Goal: Task Accomplishment & Management: Complete application form

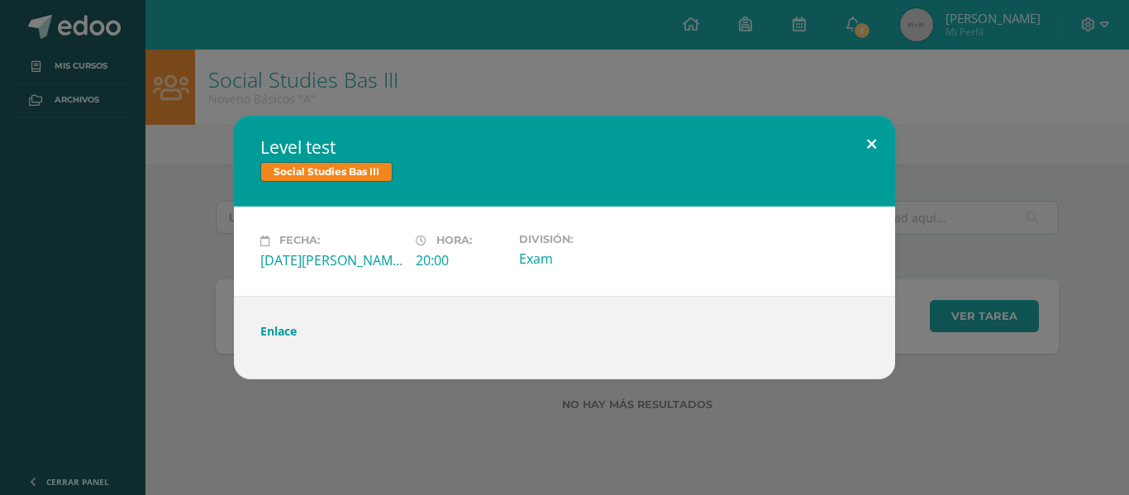
click at [872, 147] on button at bounding box center [871, 144] width 47 height 56
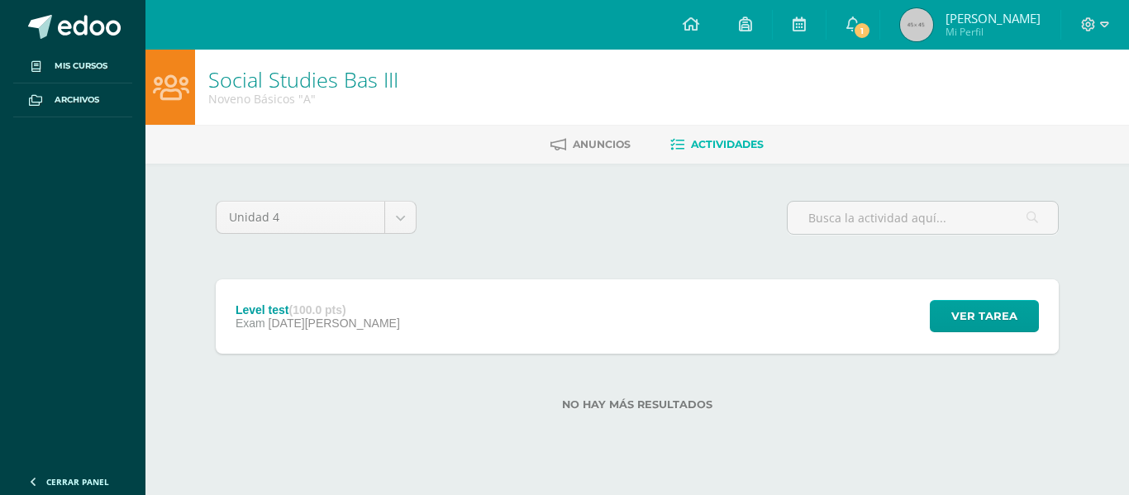
click at [764, 320] on div "Level test (100.0 pts) Exam 12 de Agosto Ver tarea Level test Social Studies Ba…" at bounding box center [637, 316] width 843 height 74
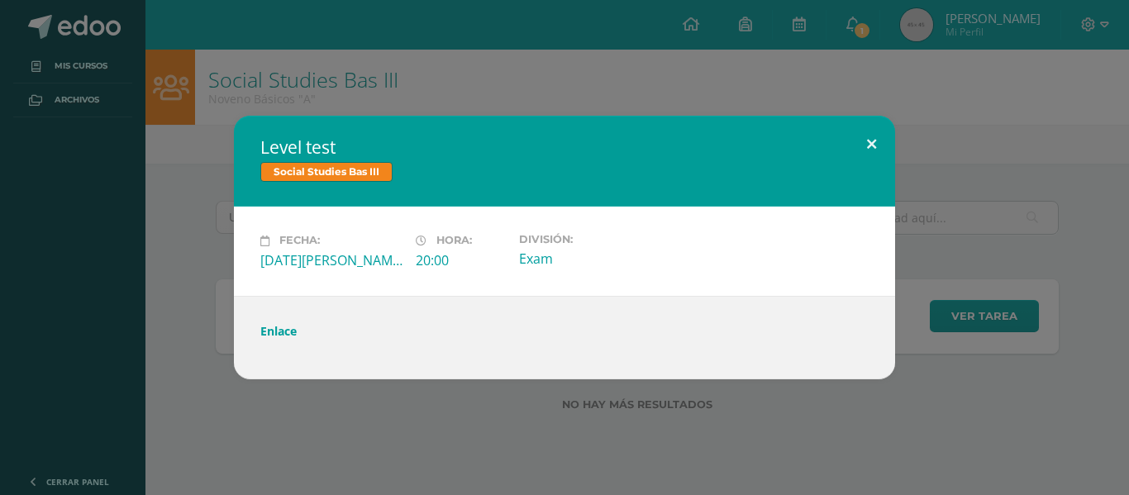
click at [875, 140] on button at bounding box center [871, 144] width 47 height 56
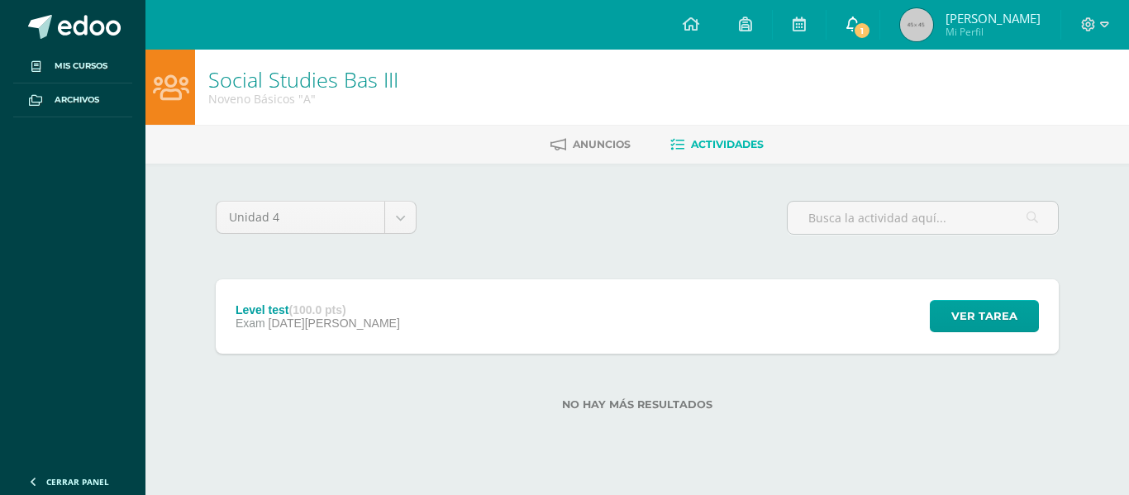
click at [859, 21] on icon at bounding box center [852, 24] width 13 height 15
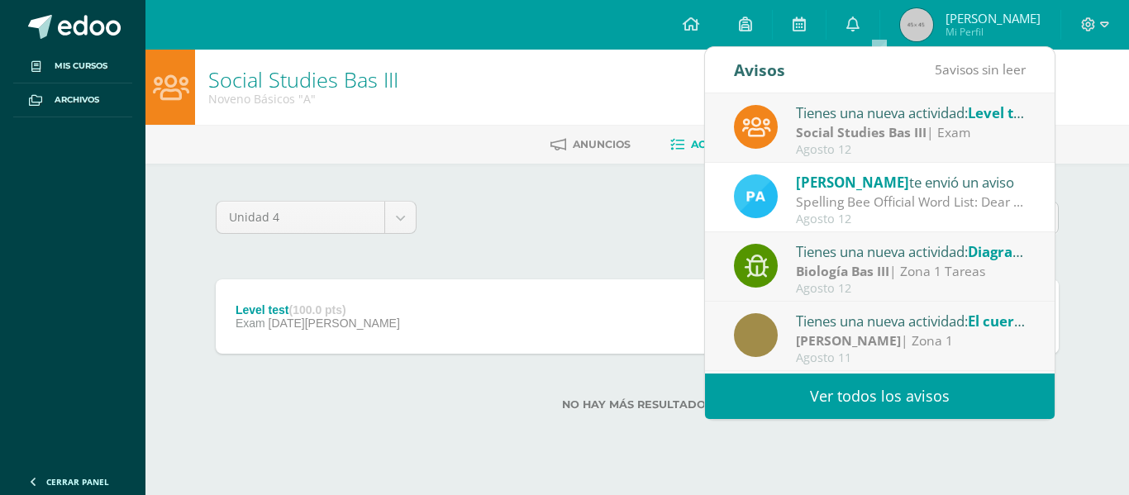
click at [864, 133] on strong "Social Studies Bas III" at bounding box center [861, 132] width 131 height 18
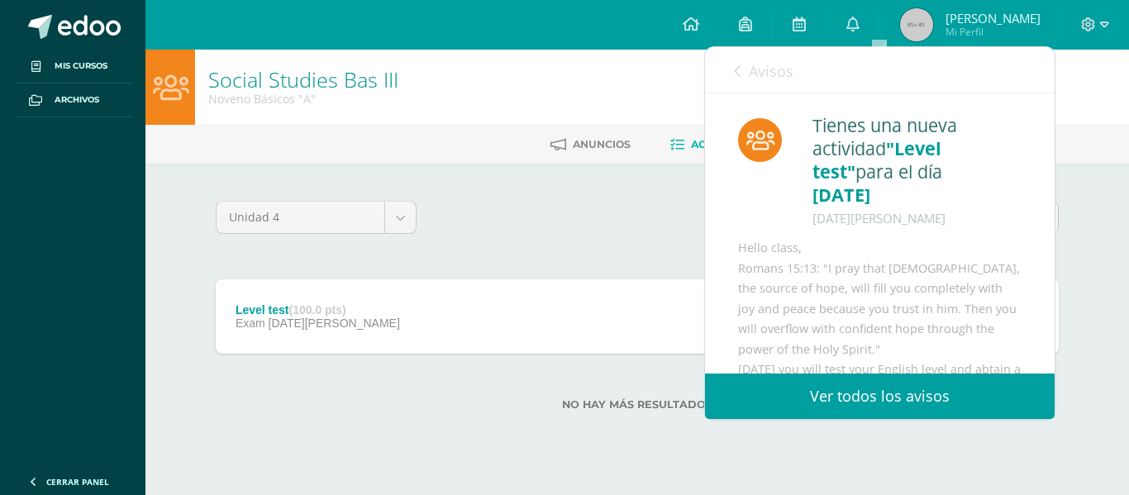
scroll to position [144, 0]
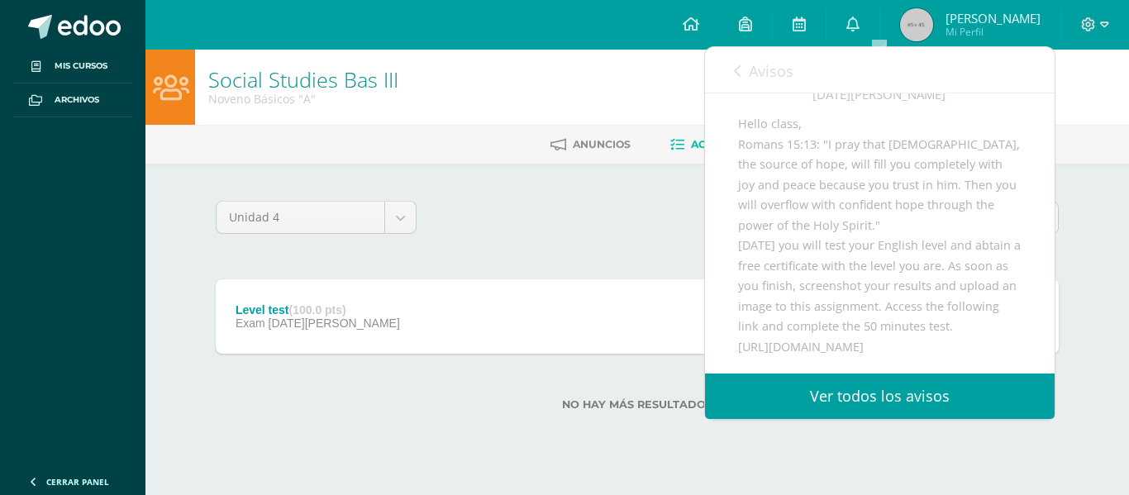
click at [840, 397] on link "Ver todos los avisos" at bounding box center [880, 395] width 350 height 45
click at [734, 63] on link "Avisos" at bounding box center [763, 70] width 59 height 47
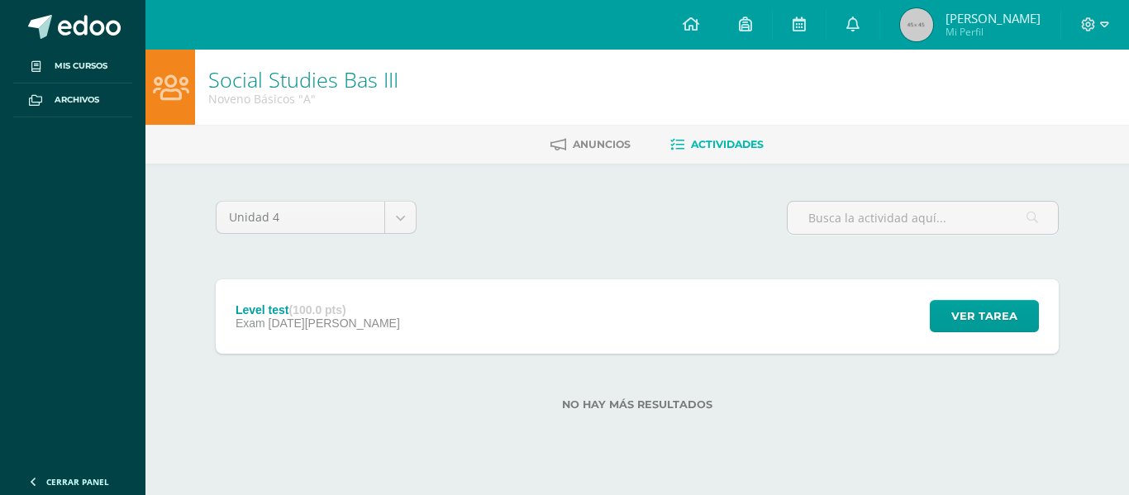
click at [530, 205] on div "Unidad 4 Unidad 1 Unidad 2 Unidad 3 Unidad 4" at bounding box center [637, 224] width 856 height 47
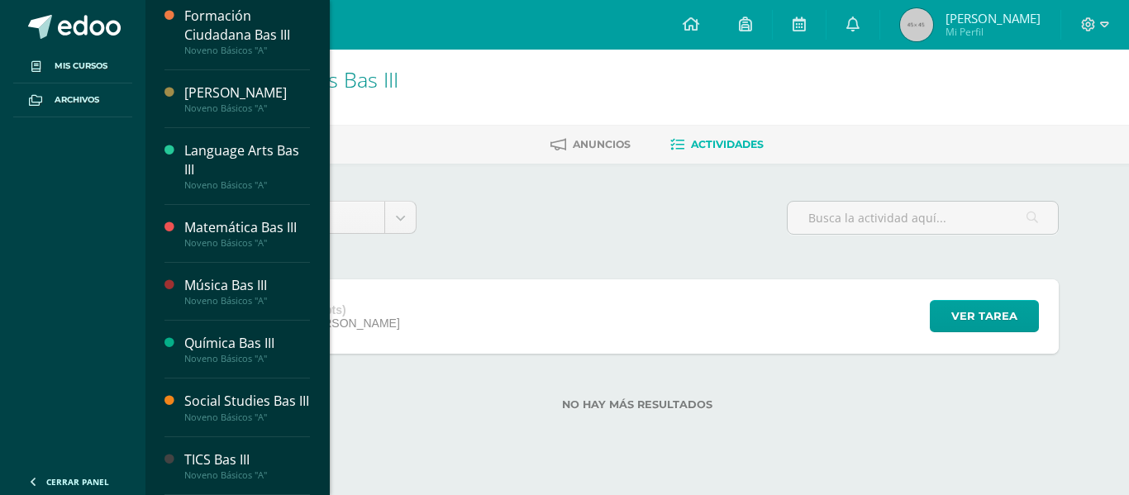
scroll to position [623, 0]
click at [264, 392] on div "Social Studies Bas III" at bounding box center [247, 401] width 126 height 19
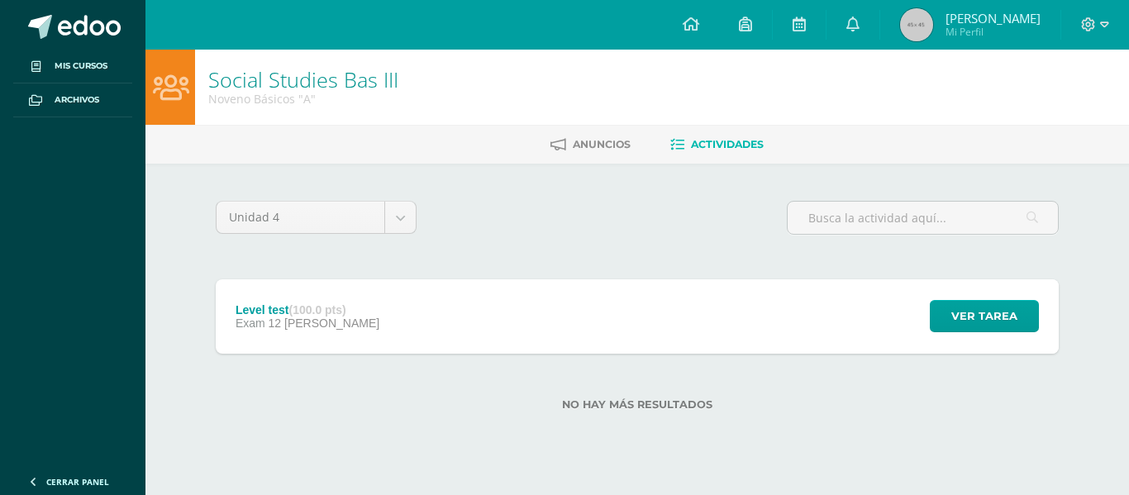
click at [676, 305] on div "Level test (100.0 pts) Exam 12 de Agosto Ver tarea Level test Social Studies Ba…" at bounding box center [637, 316] width 843 height 74
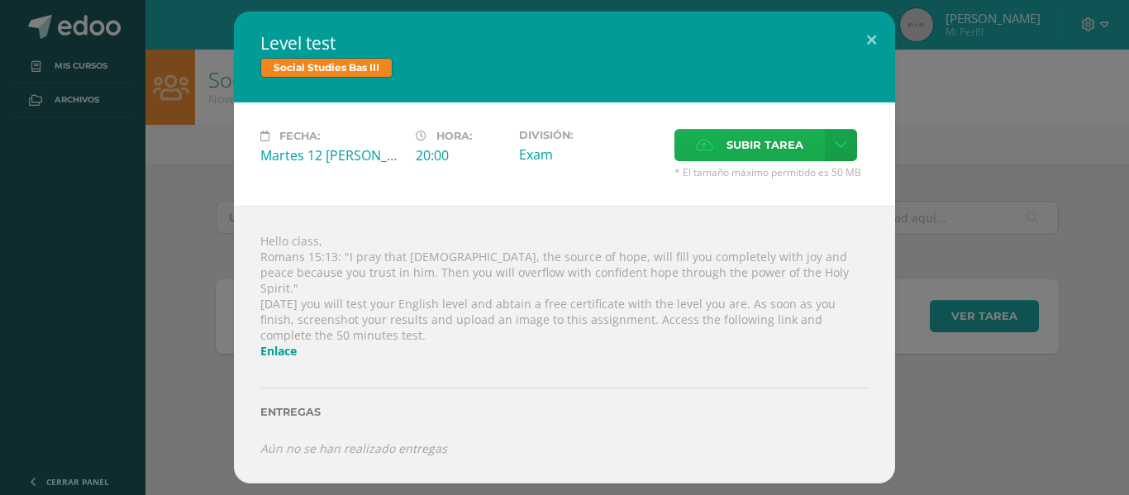
click at [759, 153] on span "Subir tarea" at bounding box center [764, 145] width 77 height 31
click at [0, 0] on input "Subir tarea" at bounding box center [0, 0] width 0 height 0
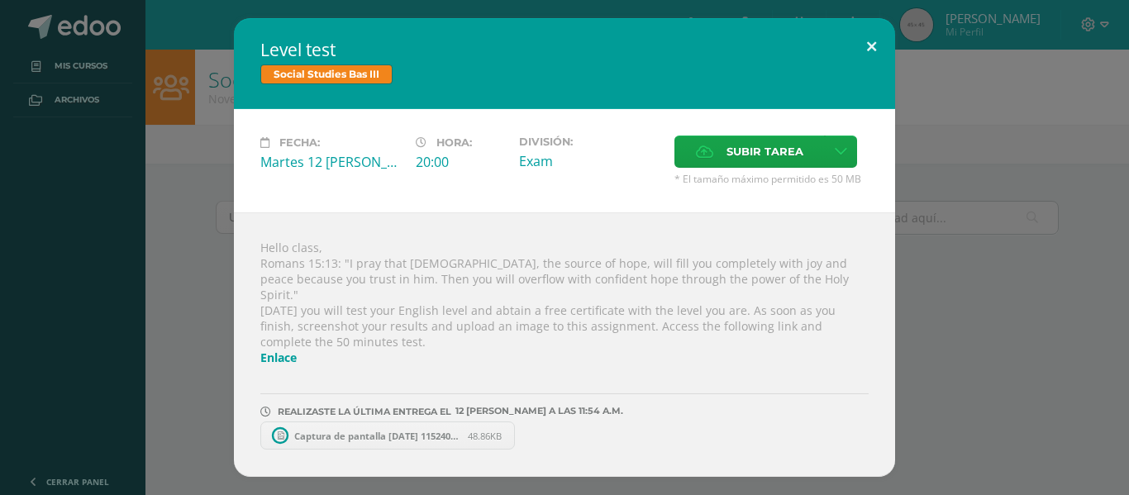
click at [858, 55] on button at bounding box center [871, 46] width 47 height 56
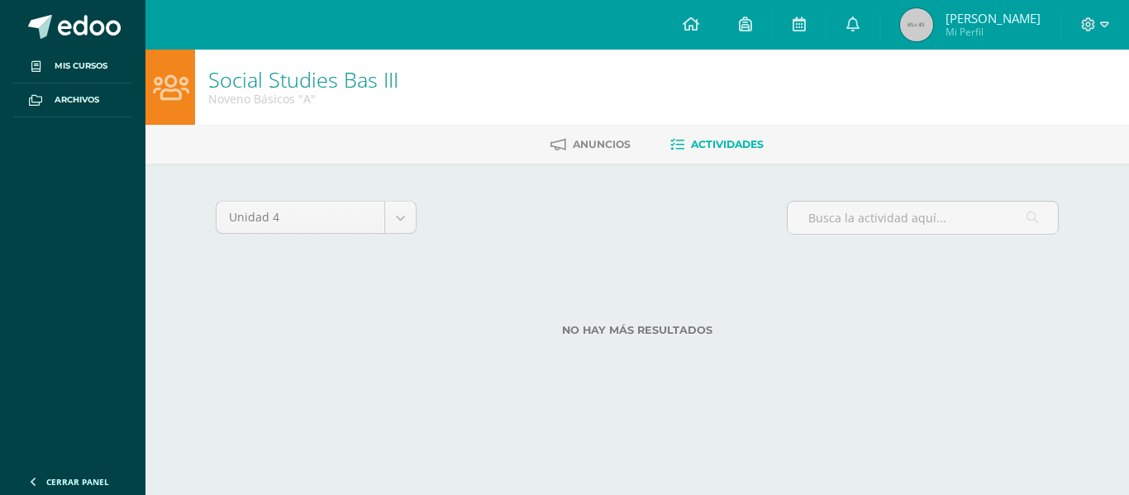
click at [605, 204] on div "Unidad 4 Unidad 1 Unidad 2 Unidad 3 Unidad 4" at bounding box center [637, 224] width 856 height 47
click at [286, 223] on body "Mis cursos Archivos Cerrar panel Artes Plásticas Bas III Noveno Básicos "A" Bio…" at bounding box center [564, 194] width 1129 height 389
click at [587, 287] on body "Mis cursos Archivos Cerrar panel Artes Plásticas Bas III Noveno Básicos "A" Bio…" at bounding box center [564, 194] width 1129 height 389
click at [110, 25] on span at bounding box center [89, 27] width 63 height 25
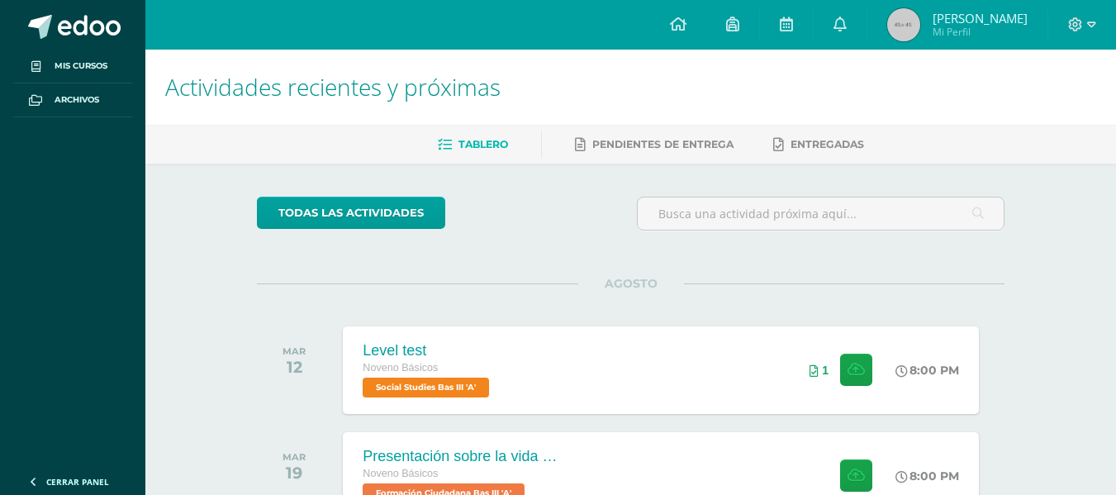
click at [547, 204] on div "todas las Actividades" at bounding box center [408, 220] width 317 height 47
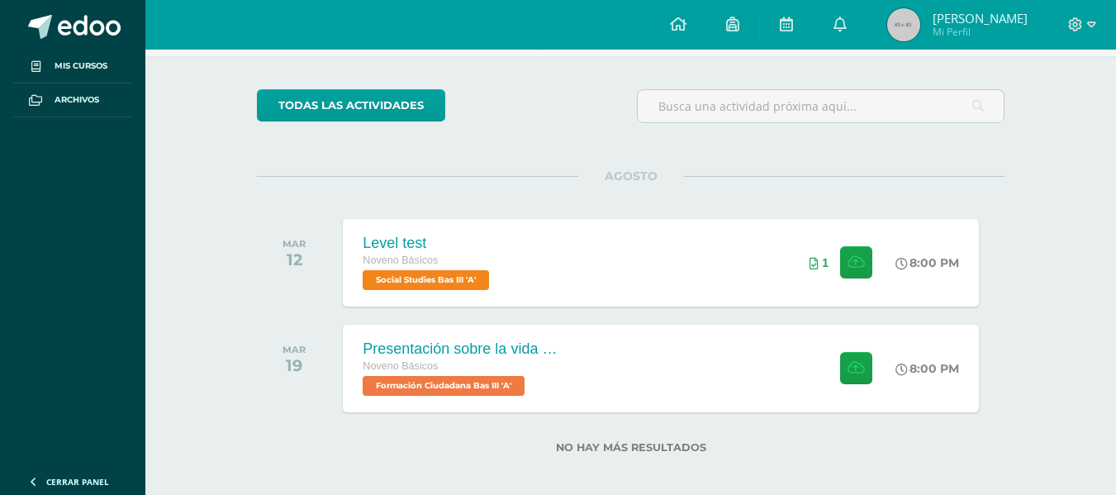
scroll to position [108, 0]
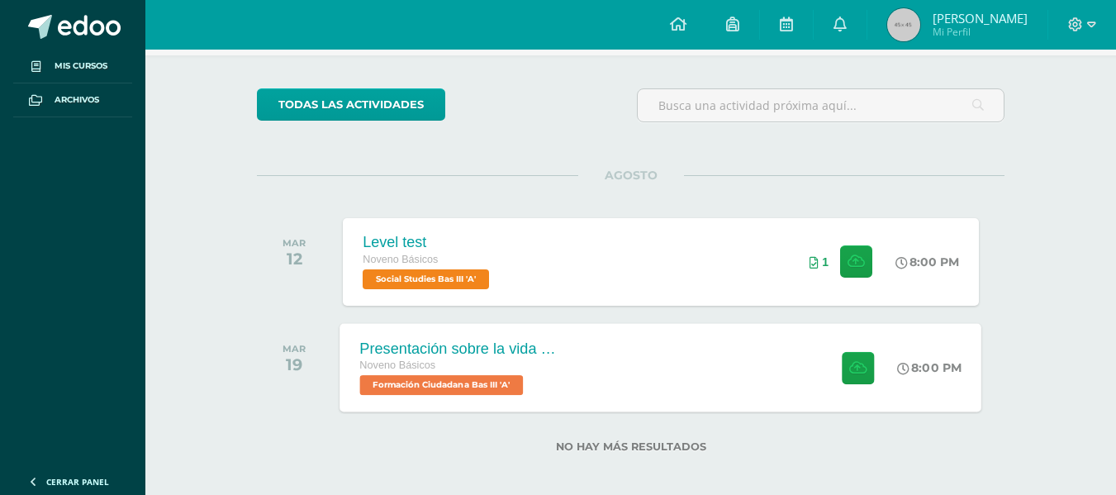
click at [421, 352] on div "Presentación sobre la vida del General Serapio Cruz." at bounding box center [460, 348] width 200 height 17
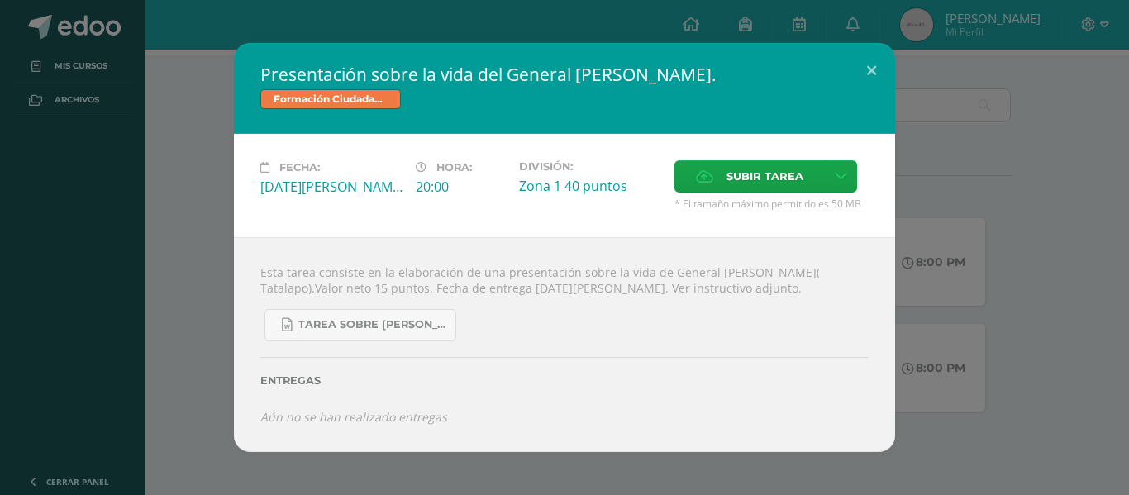
click at [225, 279] on div "Presentación sobre la vida del General Serapio Cruz. Formación Ciudadana Bas II…" at bounding box center [564, 247] width 1115 height 409
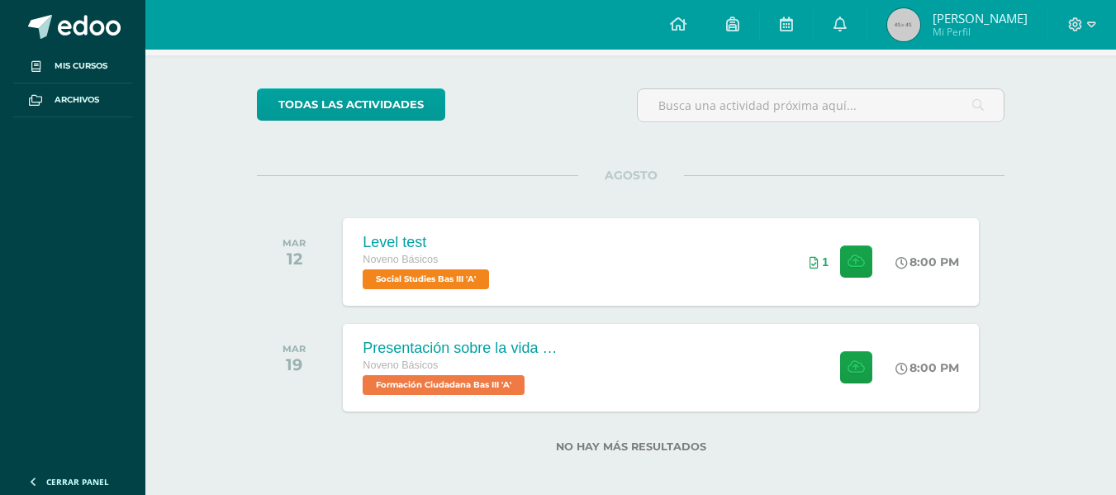
click at [200, 186] on div "Actividades recientes y próximas Tablero Pendientes de entrega Entregadas todas…" at bounding box center [630, 223] width 971 height 564
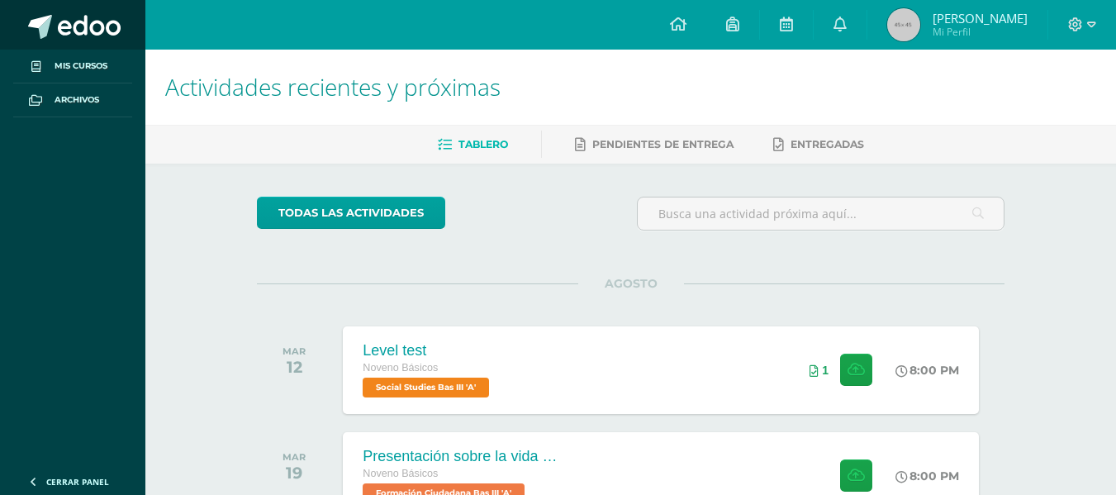
click at [58, 27] on span at bounding box center [89, 27] width 63 height 25
click at [206, 178] on div "Actividades recientes y próximas Tablero Pendientes de entrega Entregadas todas…" at bounding box center [630, 332] width 971 height 564
click at [1042, 309] on div "Actividades recientes y próximas Tablero Pendientes de entrega Entregadas todas…" at bounding box center [630, 332] width 971 height 564
